Goal: Information Seeking & Learning: Learn about a topic

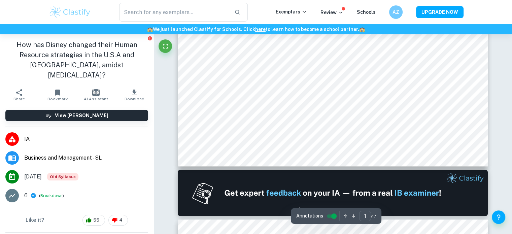
type input "2"
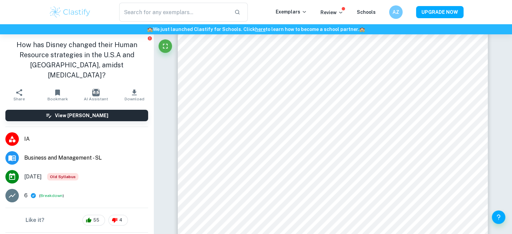
scroll to position [549, 0]
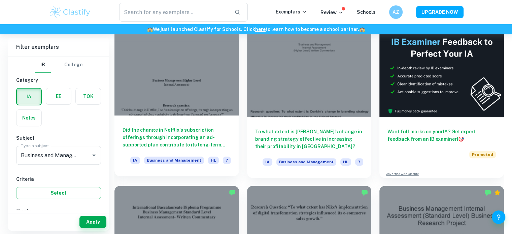
scroll to position [400, 0]
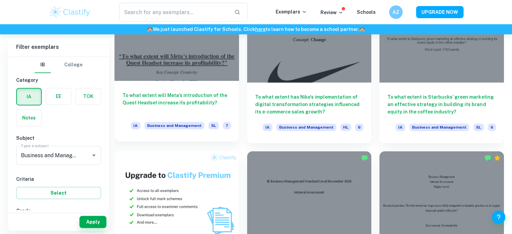
click at [183, 62] on div at bounding box center [177, 34] width 125 height 93
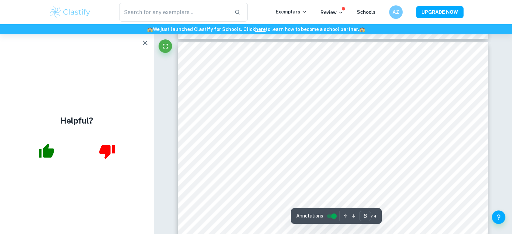
scroll to position [3197, 0]
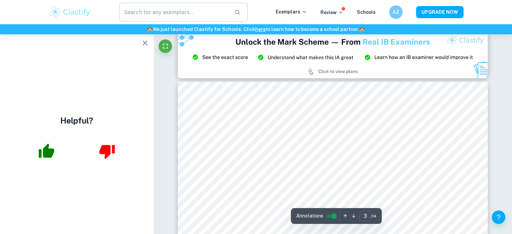
type input "2"
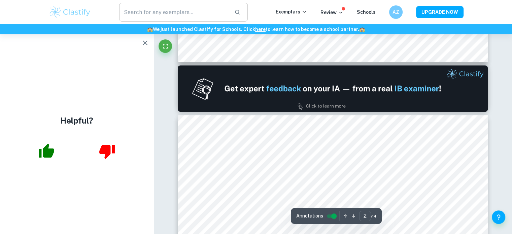
scroll to position [454, 0]
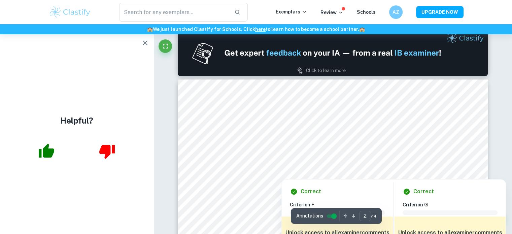
click at [450, 152] on div at bounding box center [336, 154] width 229 height 13
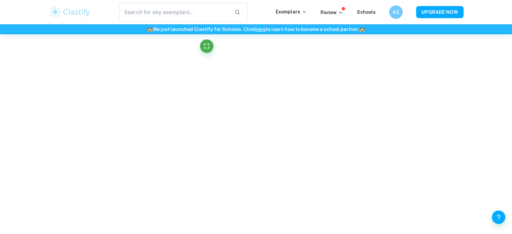
scroll to position [1574, 0]
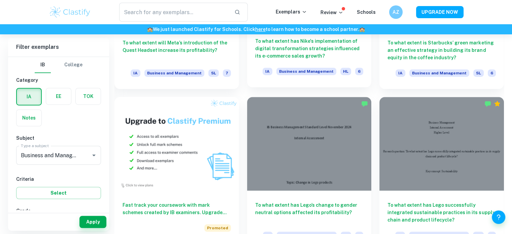
scroll to position [400, 0]
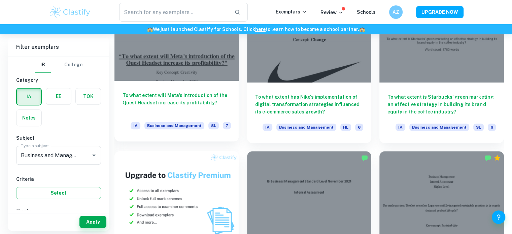
click at [191, 92] on h6 "To what extent will Meta’s introduction of the Quest Headset increase its profi…" at bounding box center [177, 103] width 108 height 22
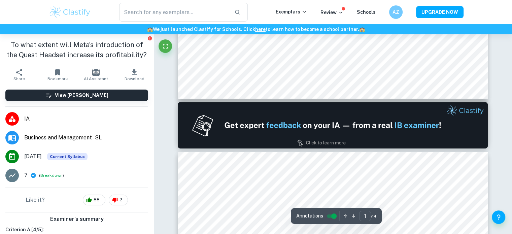
type input "2"
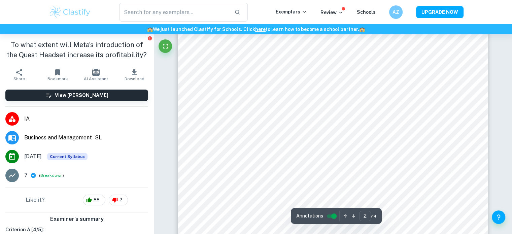
scroll to position [524, 0]
